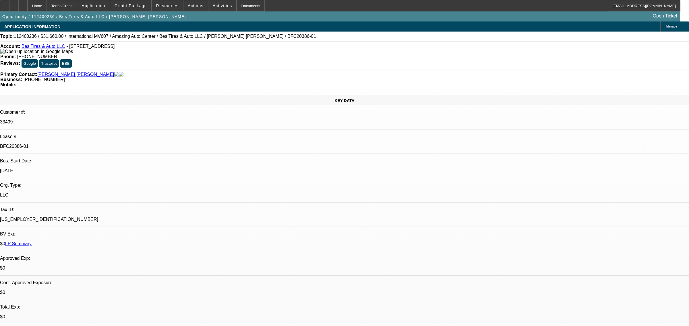
select select "0"
select select "2"
select select "0"
select select "6"
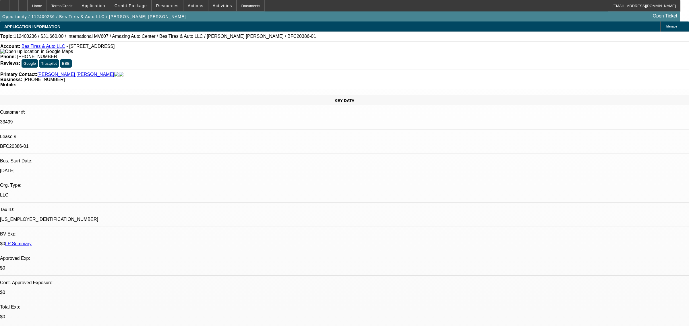
select select "0"
select select "2"
select select "0"
select select "6"
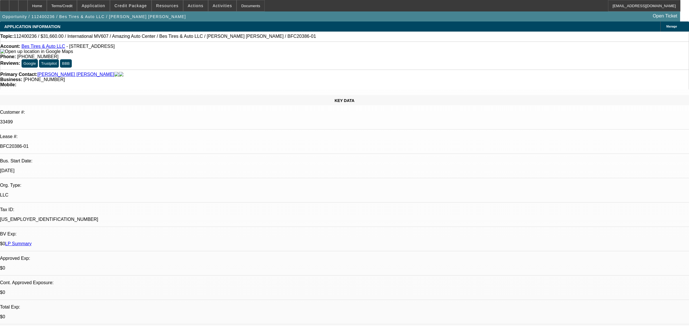
select select "0"
select select "2"
select select "0"
select select "6"
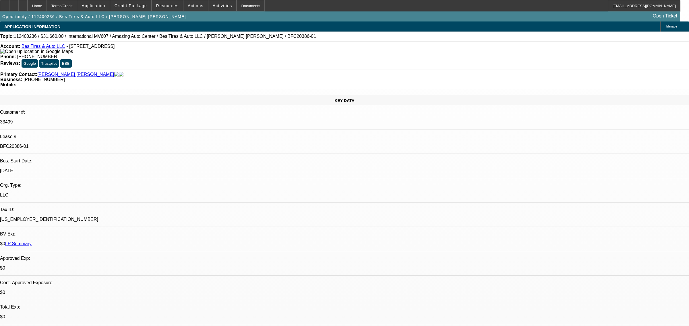
select select "0"
select select "2"
select select "0"
select select "6"
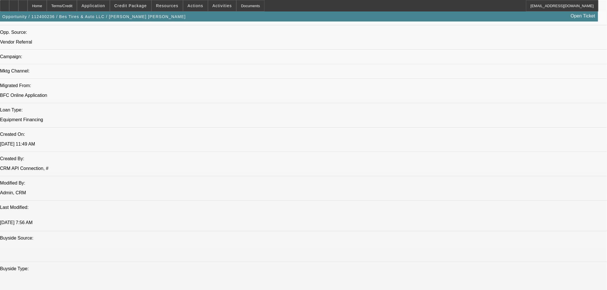
scroll to position [478, 0]
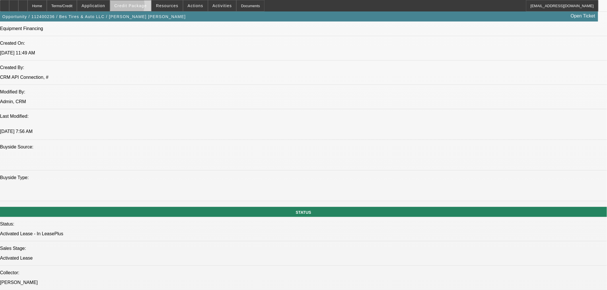
click at [132, 6] on span "Credit Package" at bounding box center [130, 5] width 32 height 5
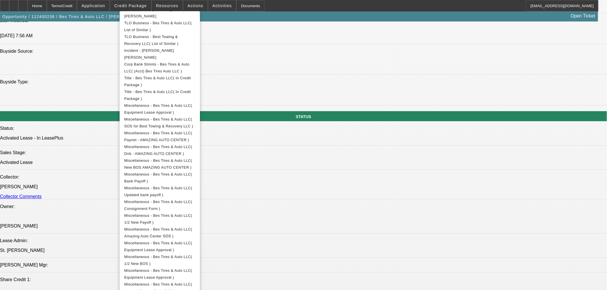
scroll to position [606, 0]
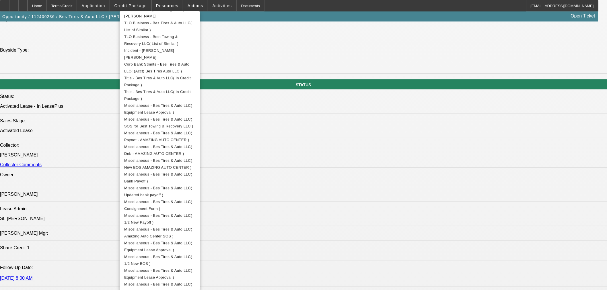
click at [494, 127] on div at bounding box center [303, 145] width 607 height 290
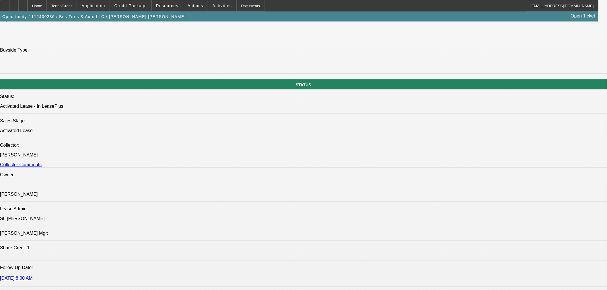
scroll to position [1721, 0]
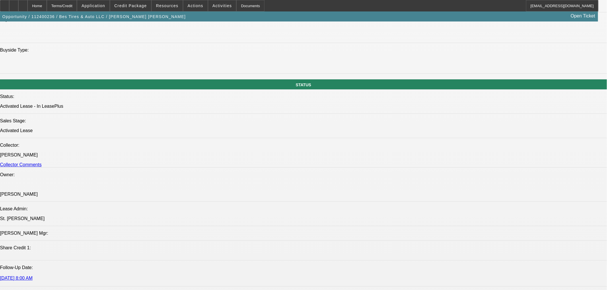
click at [133, 10] on span at bounding box center [130, 6] width 41 height 14
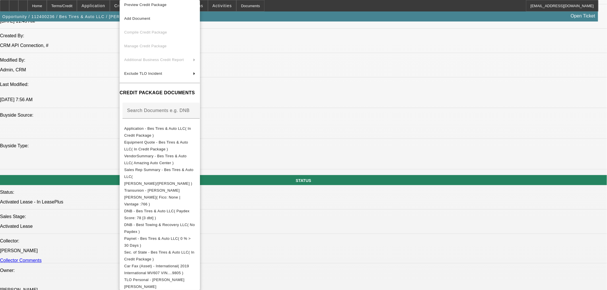
scroll to position [0, 0]
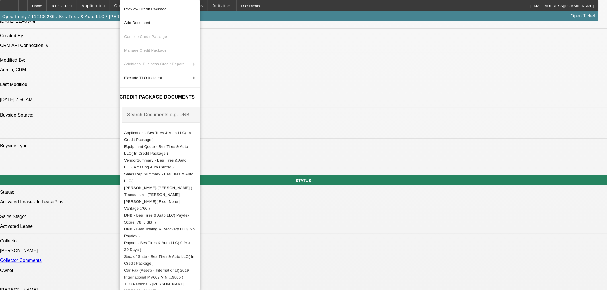
click at [292, 137] on div at bounding box center [303, 145] width 607 height 290
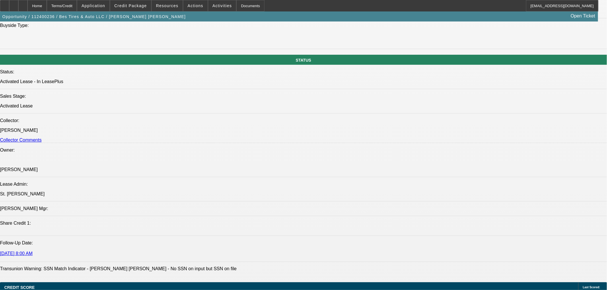
scroll to position [542, 0]
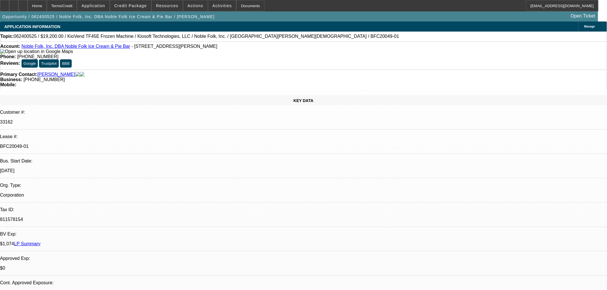
select select "0"
select select "3"
select select "0.1"
select select "4"
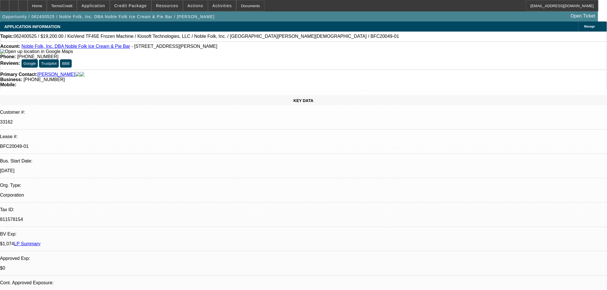
select select "0"
select select "3"
select select "0.1"
select select "4"
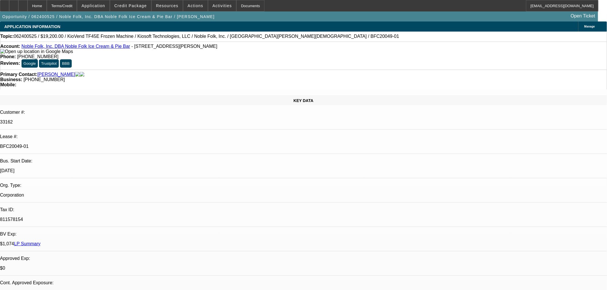
select select "0"
select select "3"
select select "0.1"
select select "4"
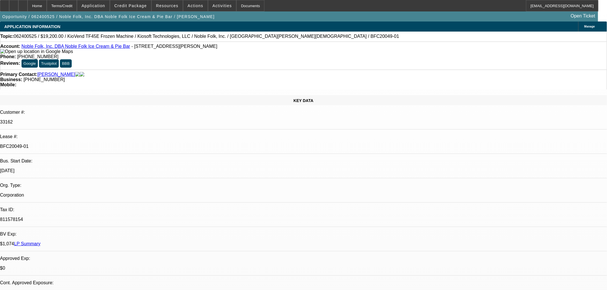
select select "0"
select select "3"
select select "0.1"
select select "4"
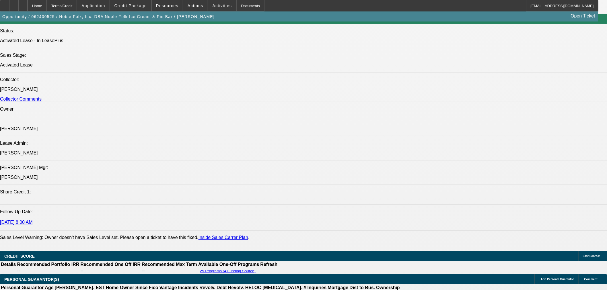
scroll to position [829, 0]
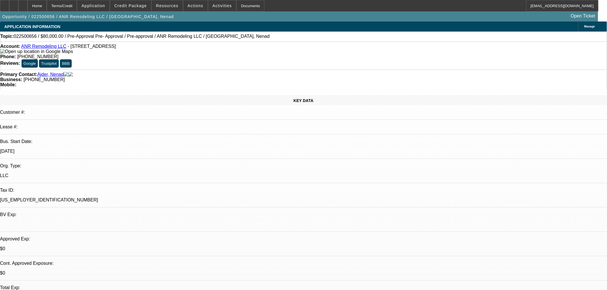
select select "2"
select select "0"
select select "6"
select select "0"
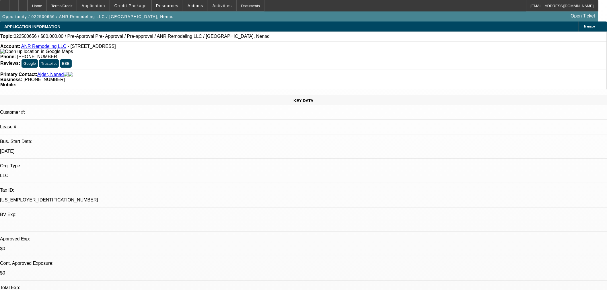
select select "0"
select select "3"
select select "0"
select select "6"
select select "0"
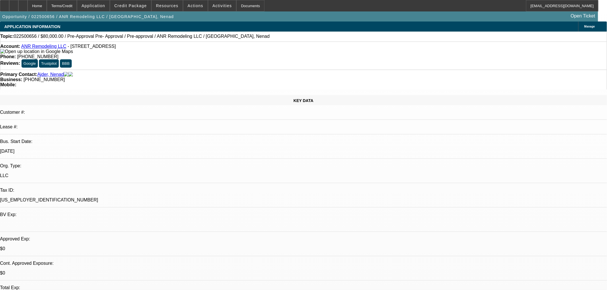
select select "0"
select select "3"
select select "0"
select select "6"
select select "0"
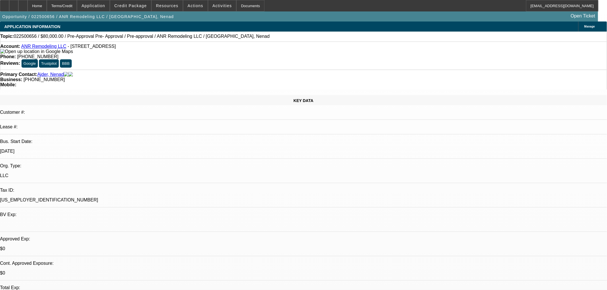
select select "0"
select select "3"
select select "0"
select select "6"
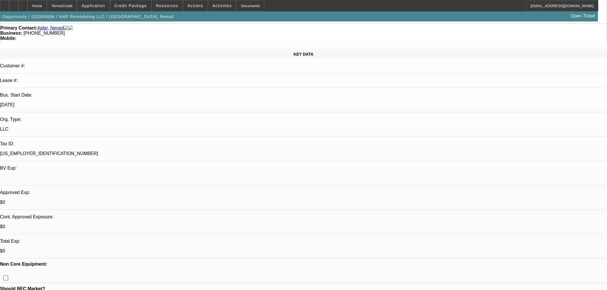
scroll to position [191, 0]
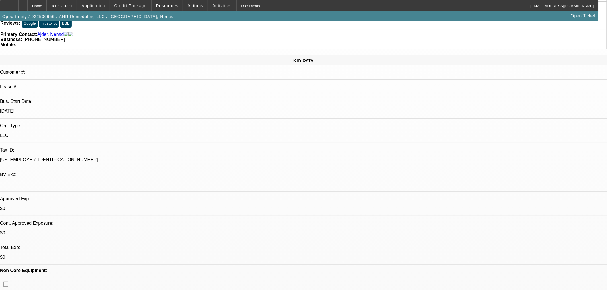
scroll to position [0, 0]
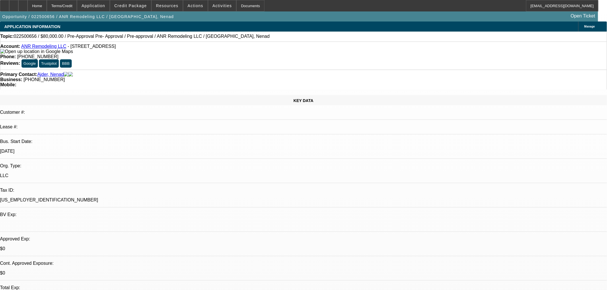
select select "0"
select select "0.1"
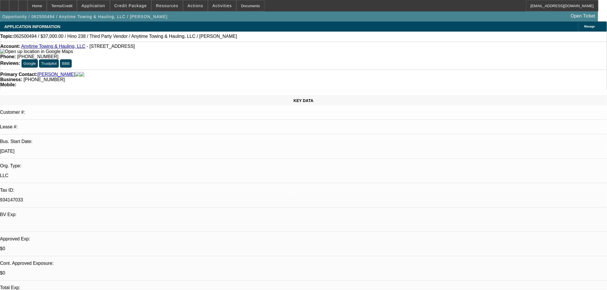
select select "4"
select select "0"
select select "0.1"
select select "4"
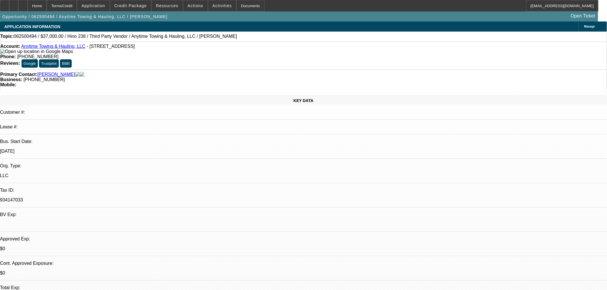
select select "0"
select select "0.1"
select select "4"
select select "0.15"
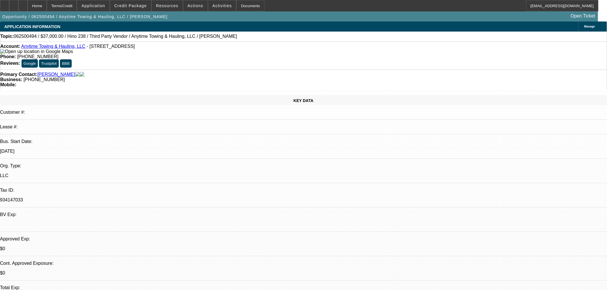
select select "2"
select select "0.1"
select select "4"
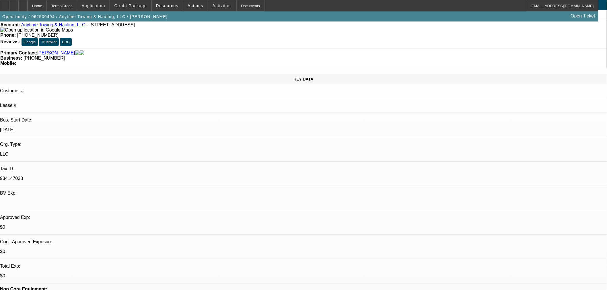
scroll to position [32, 0]
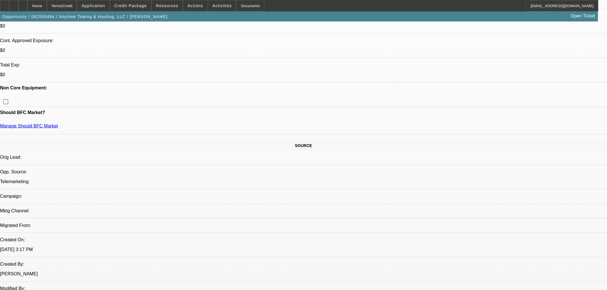
scroll to position [319, 0]
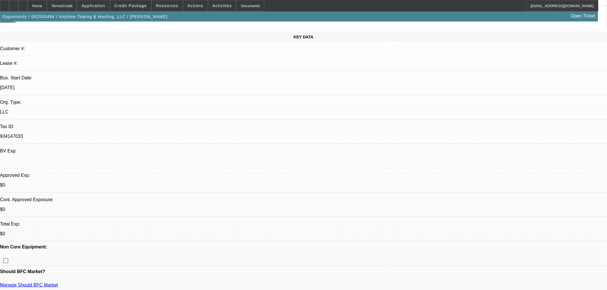
scroll to position [0, 0]
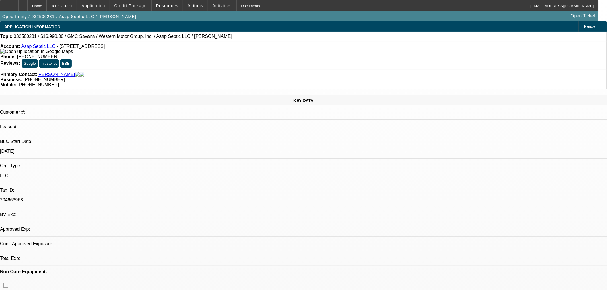
select select "0"
select select "2"
select select "0"
select select "6"
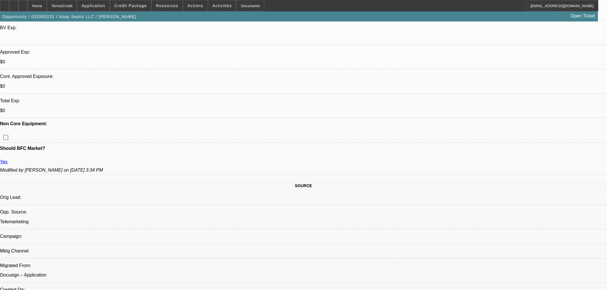
scroll to position [255, 0]
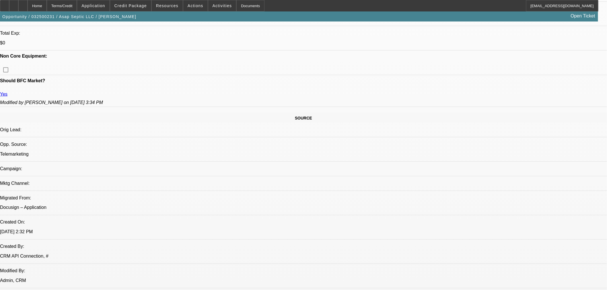
drag, startPoint x: 466, startPoint y: 139, endPoint x: 462, endPoint y: 140, distance: 4.3
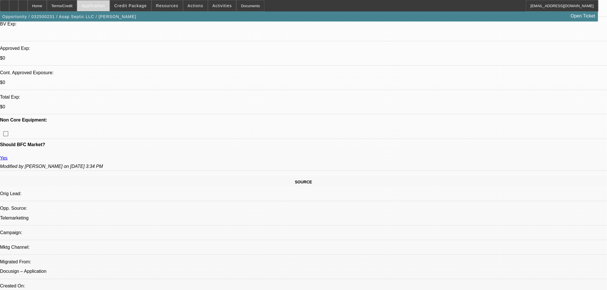
scroll to position [127, 0]
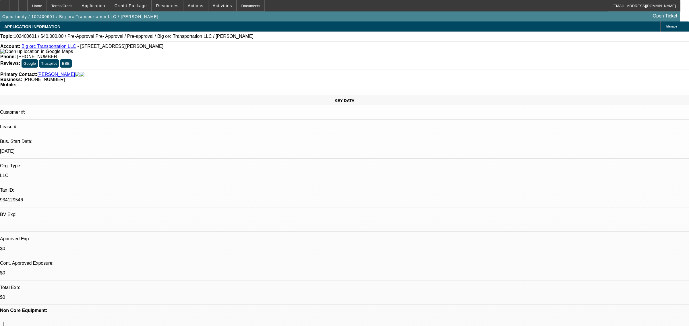
select select "0"
select select "2"
select select "0"
select select "6"
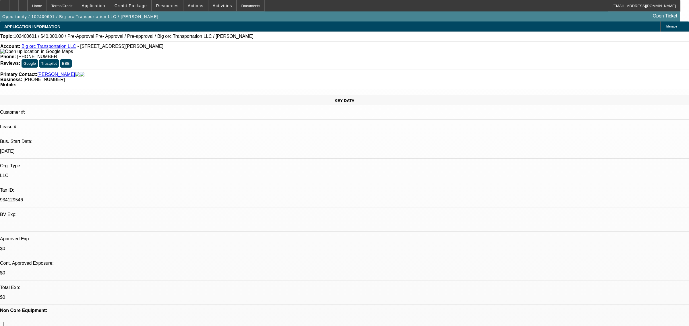
select select "0"
select select "2"
select select "0"
select select "6"
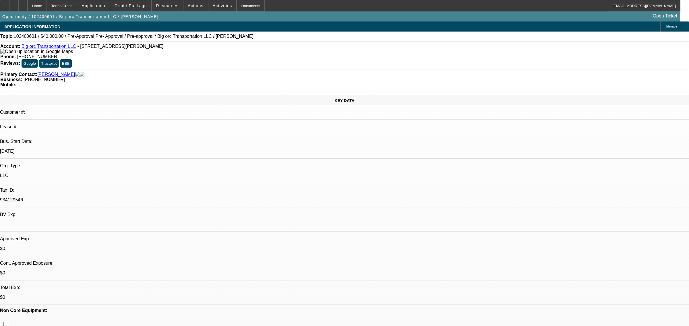
select select "0"
select select "2"
select select "0"
select select "6"
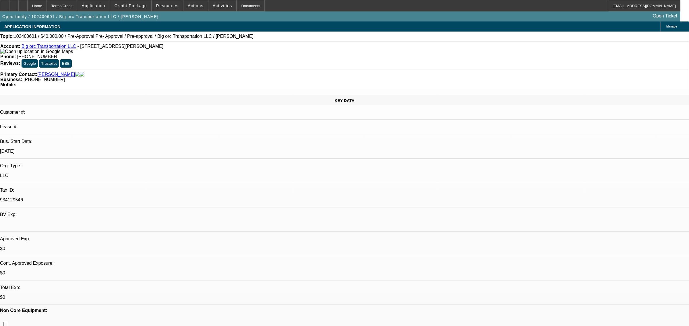
select select "0"
select select "2"
select select "0"
select select "6"
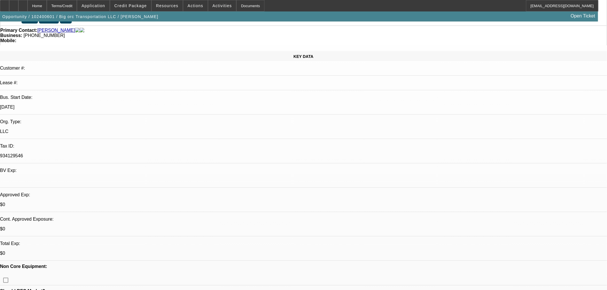
scroll to position [127, 0]
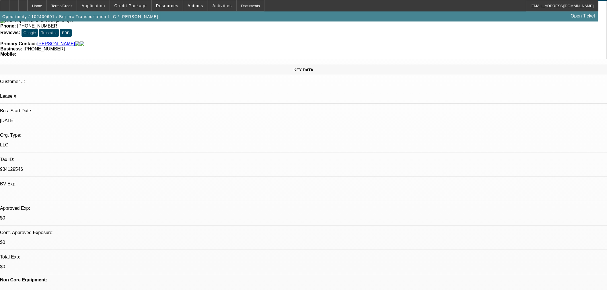
scroll to position [0, 0]
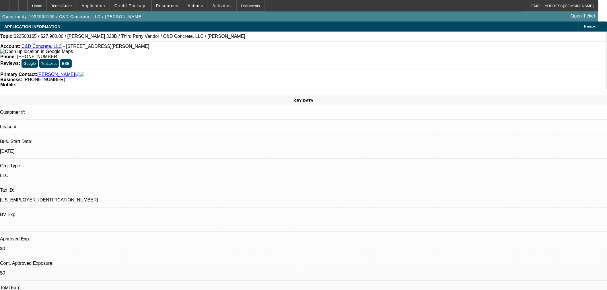
select select "0"
select select "6"
select select "0"
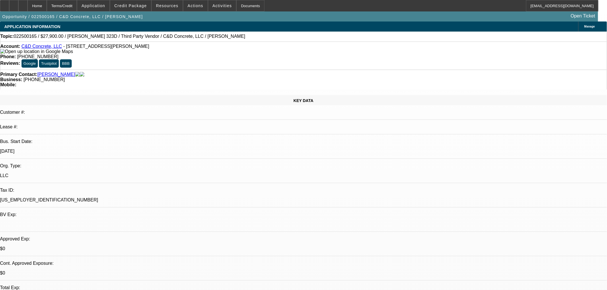
select select "0"
select select "0.1"
select select "4"
select select "0"
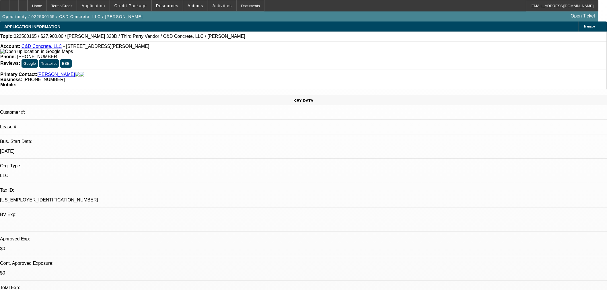
select select "0.1"
select select "4"
select select "0.15"
select select "2"
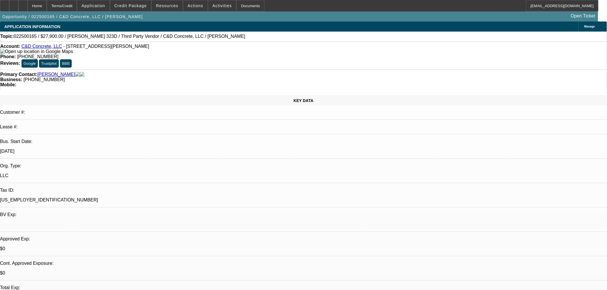
select select "0.1"
select select "4"
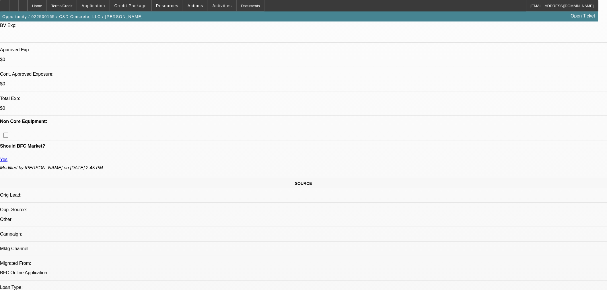
scroll to position [127, 0]
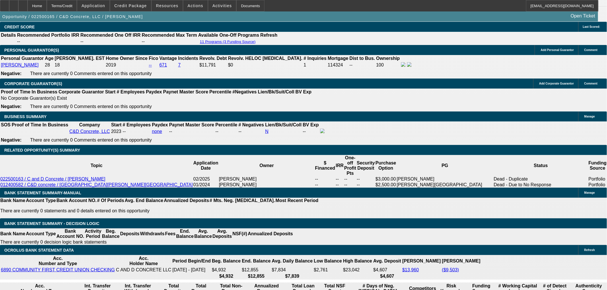
scroll to position [797, 0]
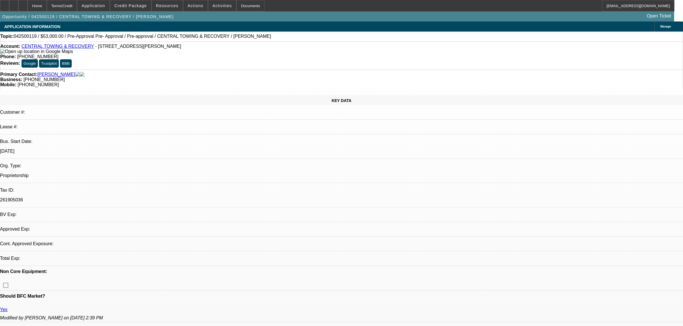
select select "0"
select select "2"
select select "0.1"
select select "4"
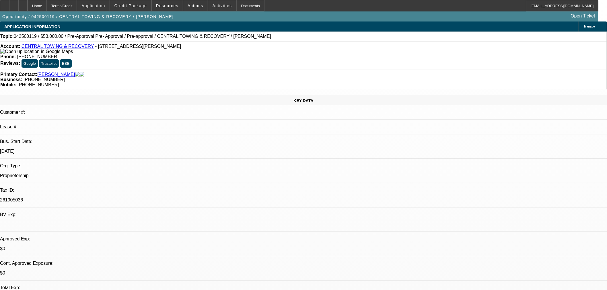
scroll to position [45, 0]
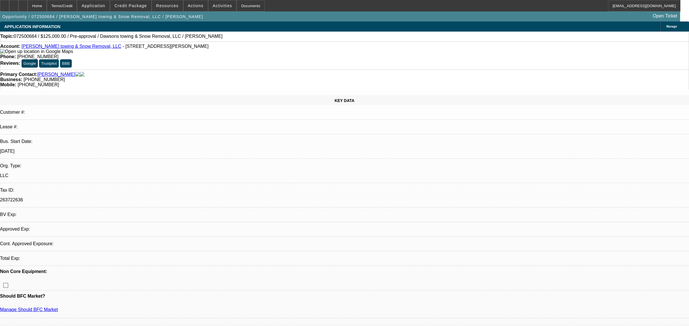
select select "0"
select select "2"
select select "0.1"
select select "4"
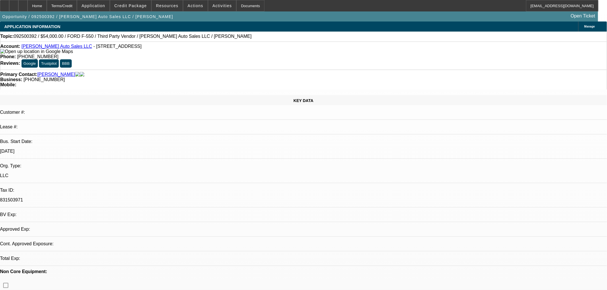
select select "0"
select select "2"
select select "0"
select select "2"
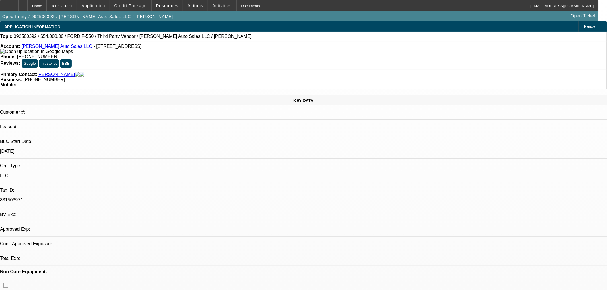
select select "0"
select select "2"
select select "0"
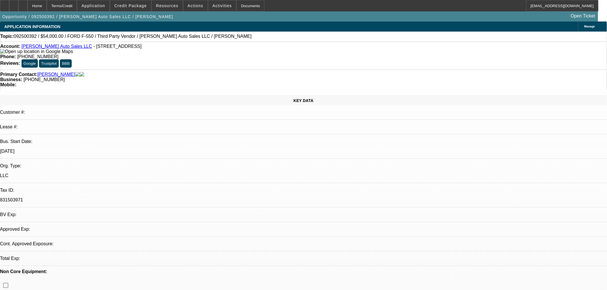
select select "2"
select select "0"
select select "1"
select select "2"
select select "6"
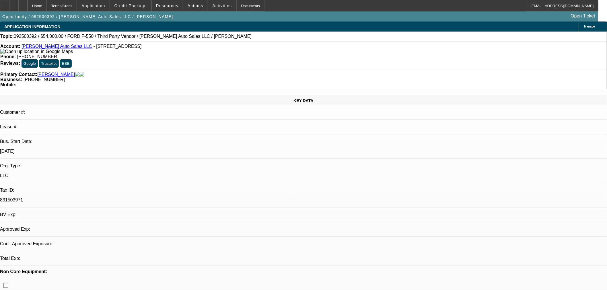
select select "1"
select select "2"
select select "6"
select select "1"
select select "2"
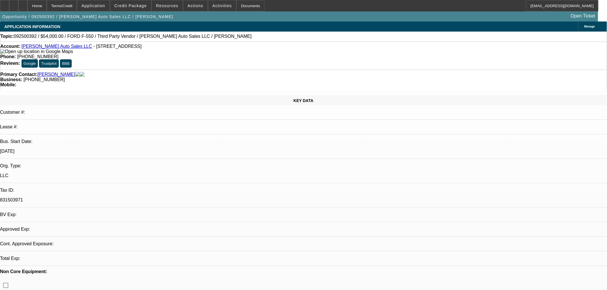
select select "6"
select select "1"
select select "2"
select select "6"
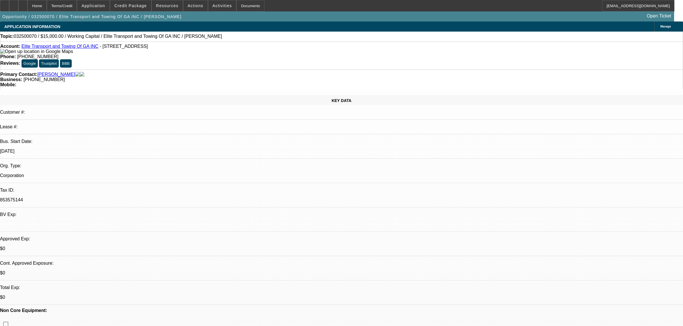
select select "0"
select select "2"
select select "0"
select select "6"
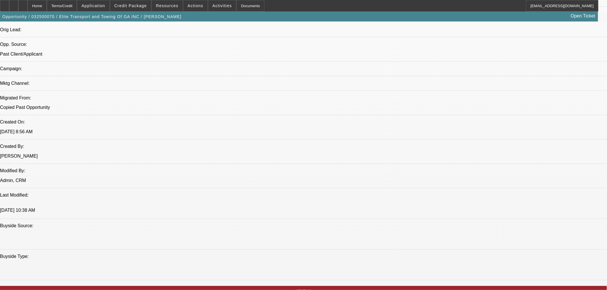
scroll to position [159, 0]
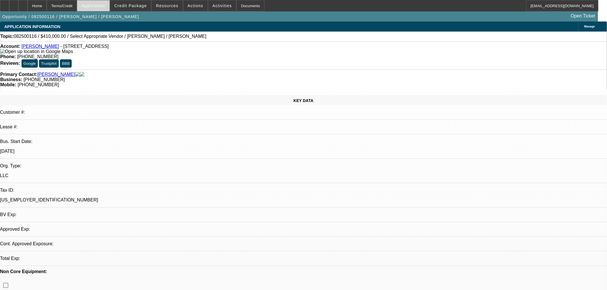
select select "0"
select select "2"
select select "0.1"
select select "4"
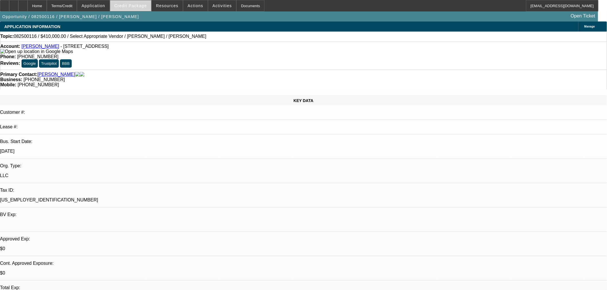
drag, startPoint x: 141, startPoint y: 13, endPoint x: 139, endPoint y: 9, distance: 3.7
click at [141, 11] on div "Home Terms/Credit Application Credit Package Resources Actions Activities Docum…" at bounding box center [303, 11] width 607 height 22
click at [139, 9] on span at bounding box center [130, 6] width 41 height 14
